Goal: Task Accomplishment & Management: Manage account settings

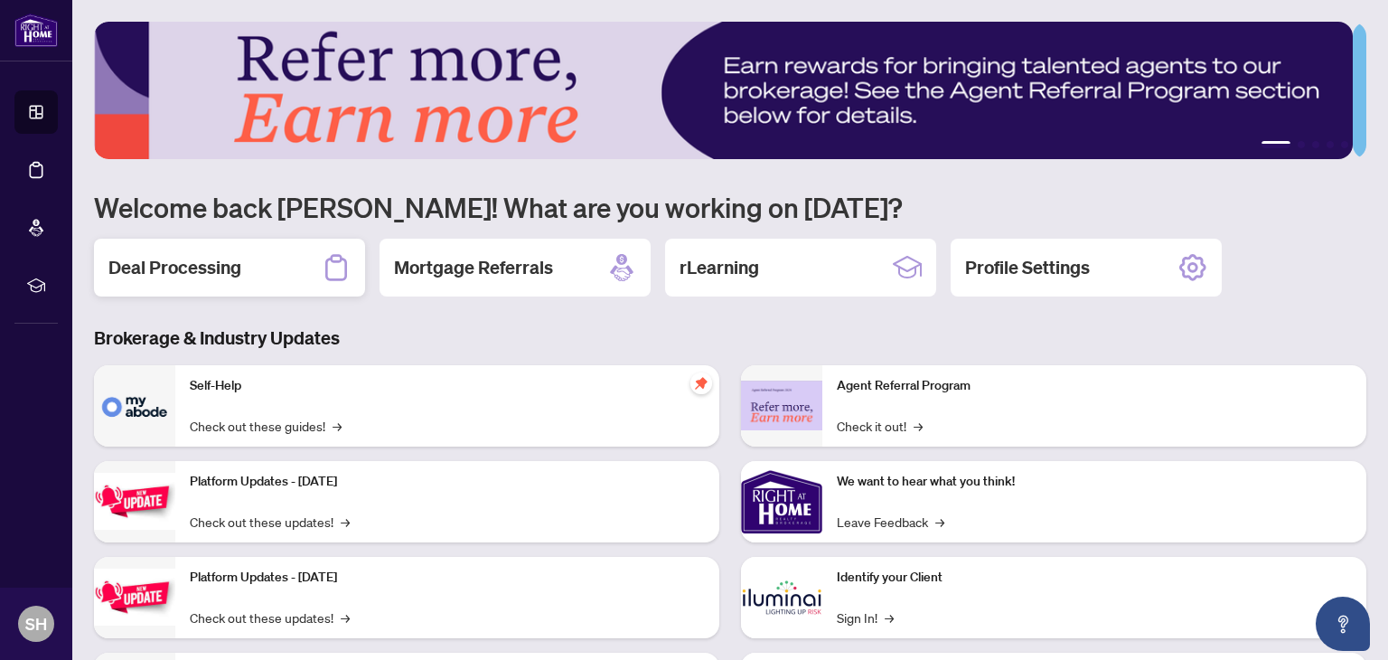
click at [157, 250] on div "Deal Processing" at bounding box center [229, 268] width 271 height 58
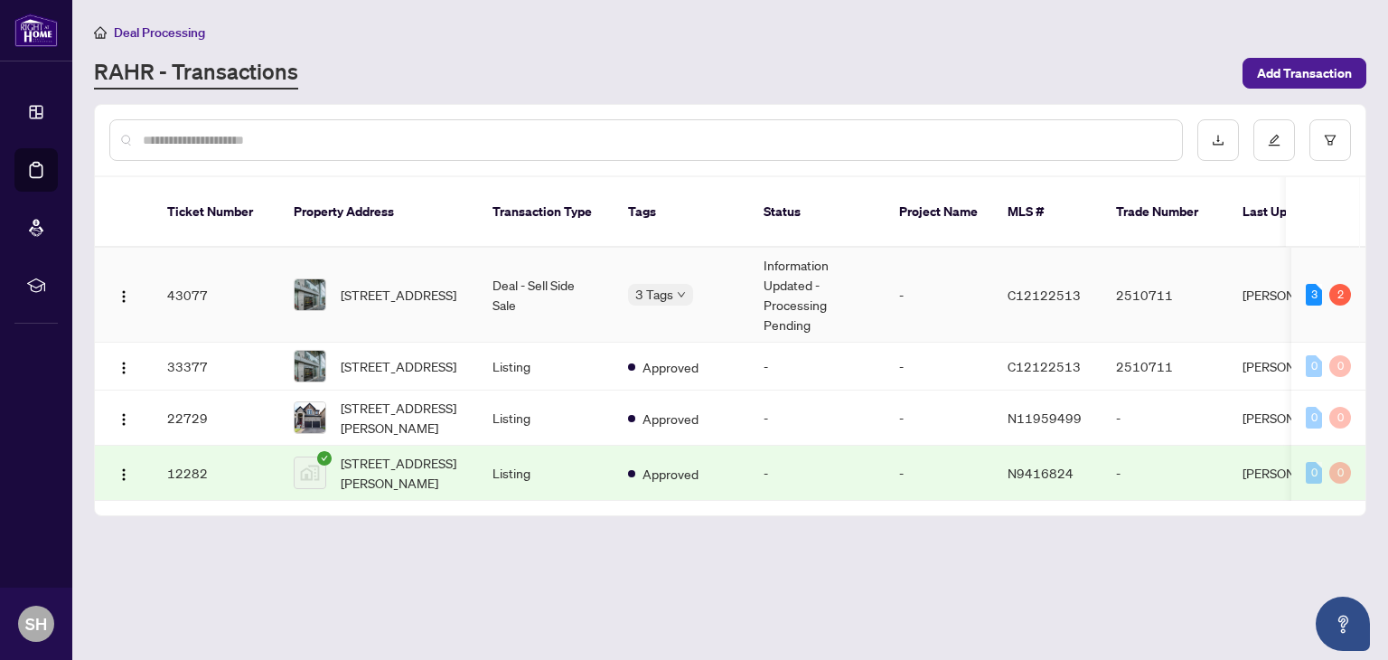
click at [325, 278] on div "[STREET_ADDRESS]" at bounding box center [379, 294] width 170 height 33
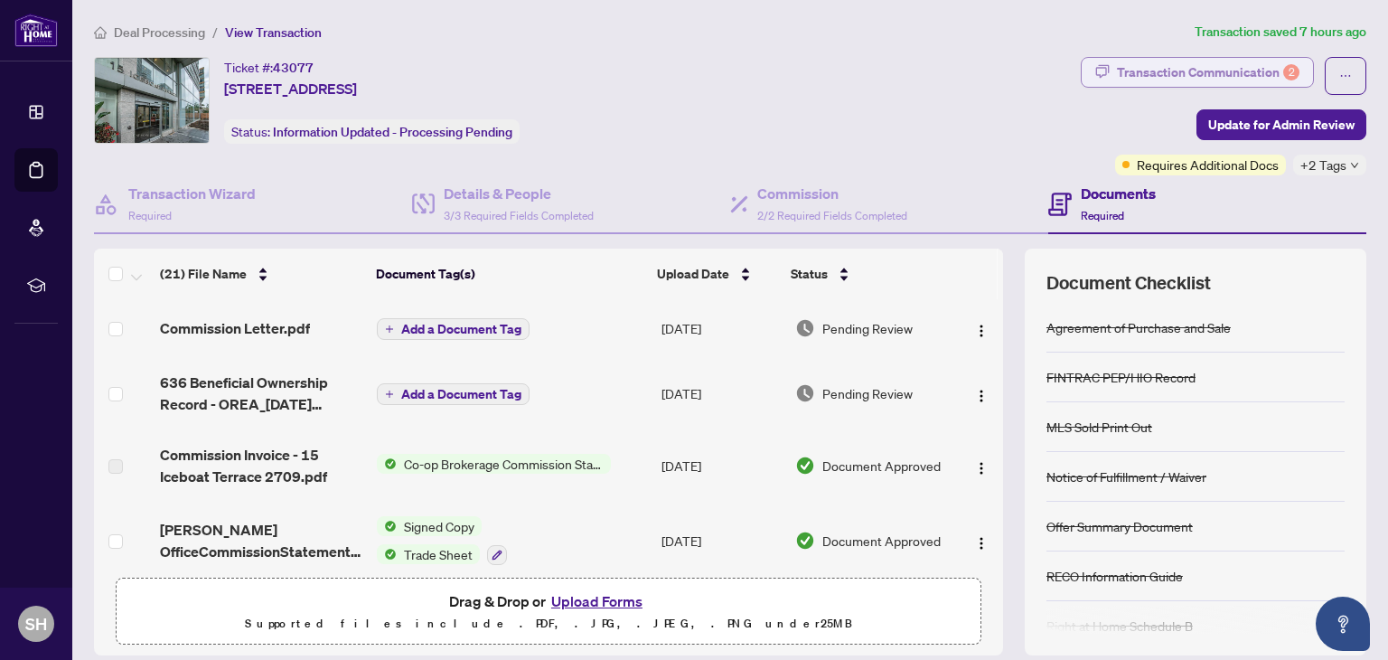
click at [1168, 71] on div "Transaction Communication 2" at bounding box center [1208, 72] width 183 height 29
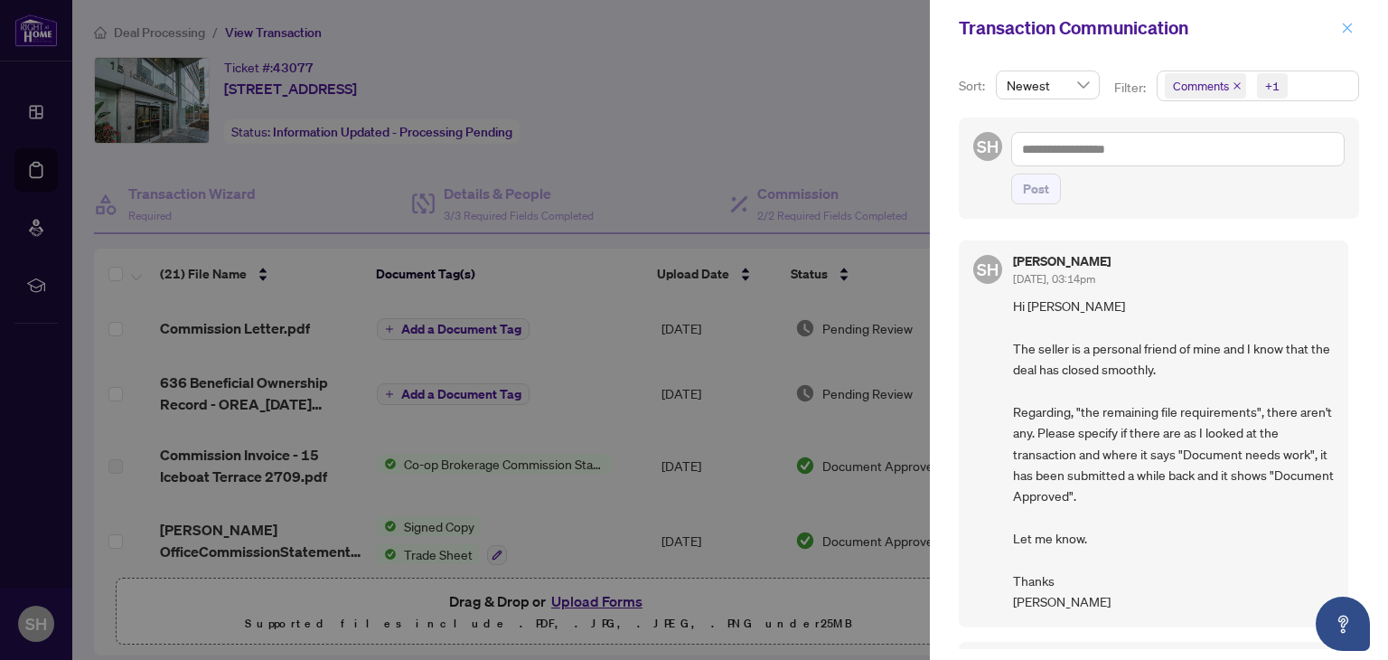
click at [1352, 26] on icon "close" at bounding box center [1347, 28] width 13 height 13
